Goal: Task Accomplishment & Management: Manage account settings

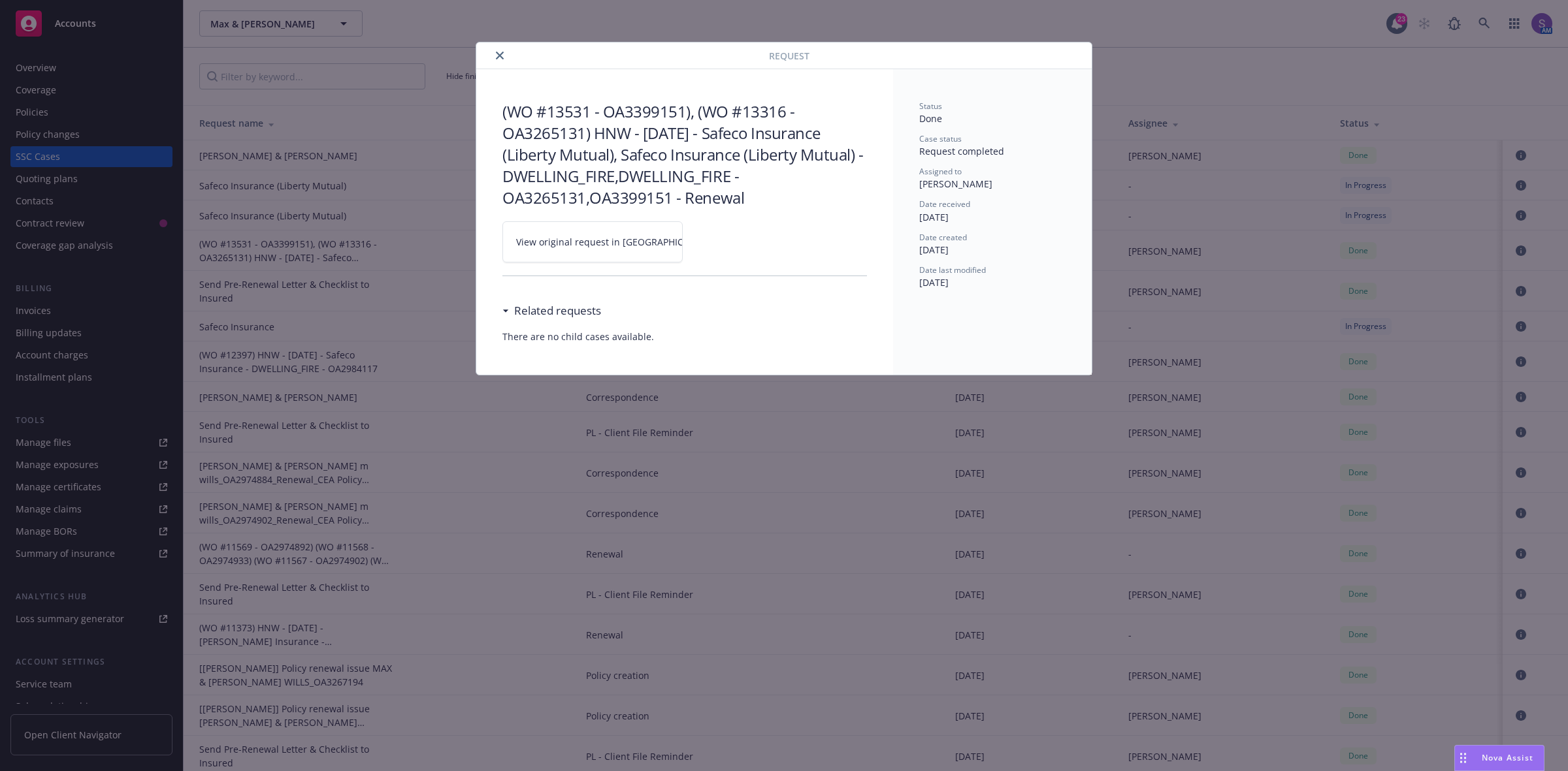
click at [497, 58] on icon "close" at bounding box center [500, 55] width 8 height 8
